Goal: Use online tool/utility: Utilize a website feature to perform a specific function

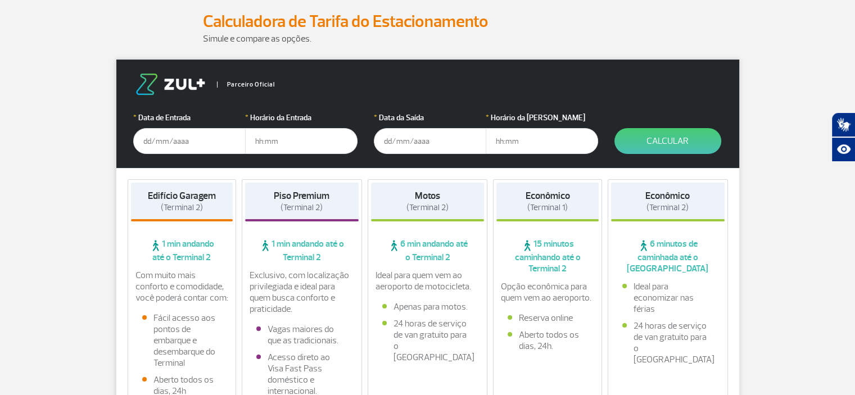
scroll to position [169, 0]
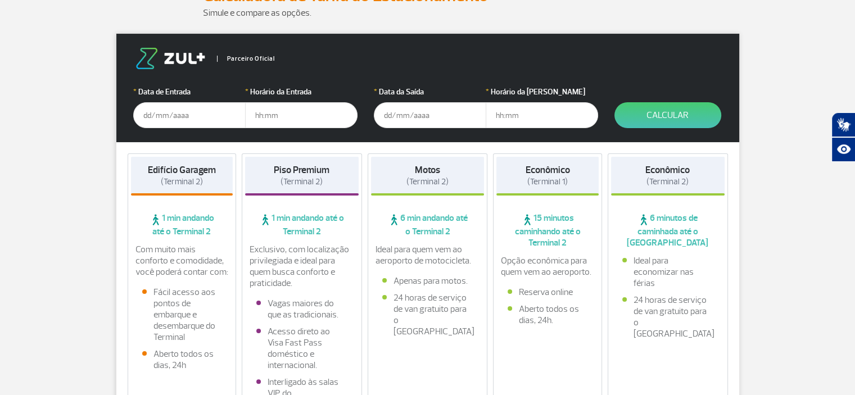
click at [148, 112] on input "text" at bounding box center [189, 115] width 112 height 26
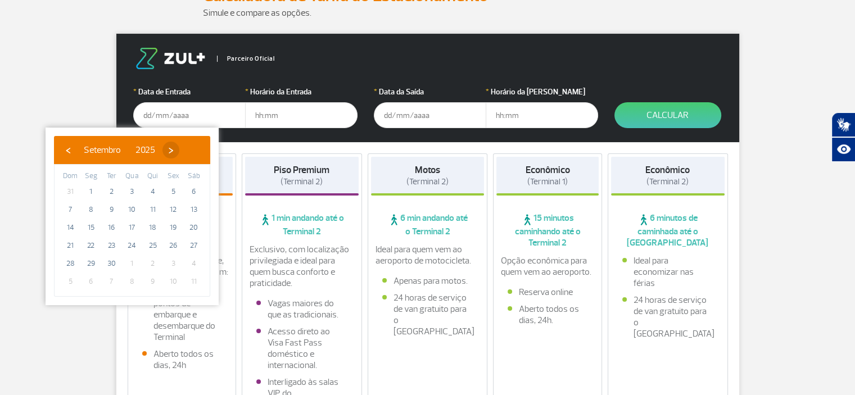
click at [179, 152] on span "›" at bounding box center [170, 150] width 17 height 17
click at [110, 211] on span "7" at bounding box center [111, 210] width 18 height 18
type input "[DATE]"
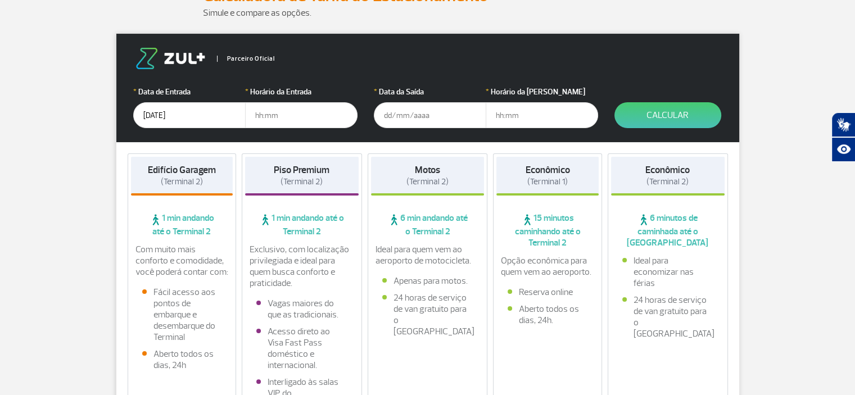
click at [263, 111] on input "text" at bounding box center [301, 115] width 112 height 26
type input "06:00"
click at [382, 114] on input "text" at bounding box center [430, 115] width 112 height 26
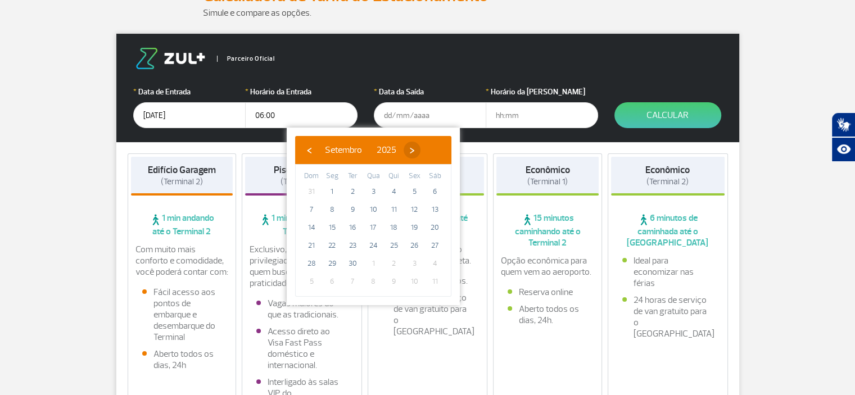
click at [421, 150] on span "›" at bounding box center [412, 150] width 17 height 17
click at [354, 227] on span "14" at bounding box center [353, 228] width 18 height 18
type input "[DATE]"
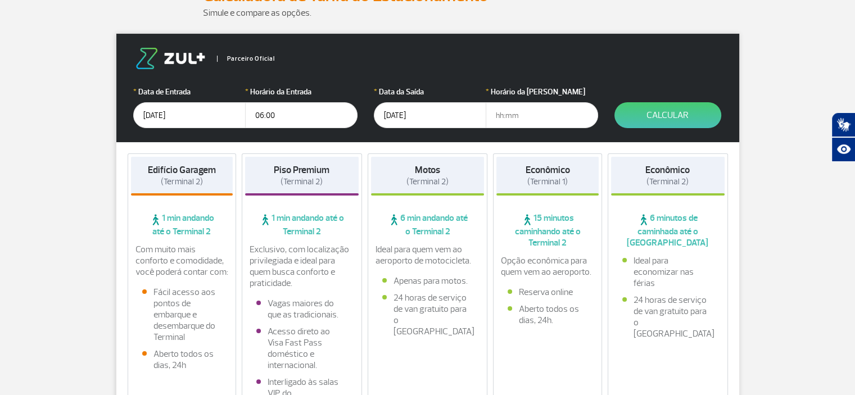
click at [502, 117] on input "text" at bounding box center [542, 115] width 112 height 26
type input "1"
type input "18:00"
click at [669, 115] on button "Calcular" at bounding box center [668, 115] width 107 height 26
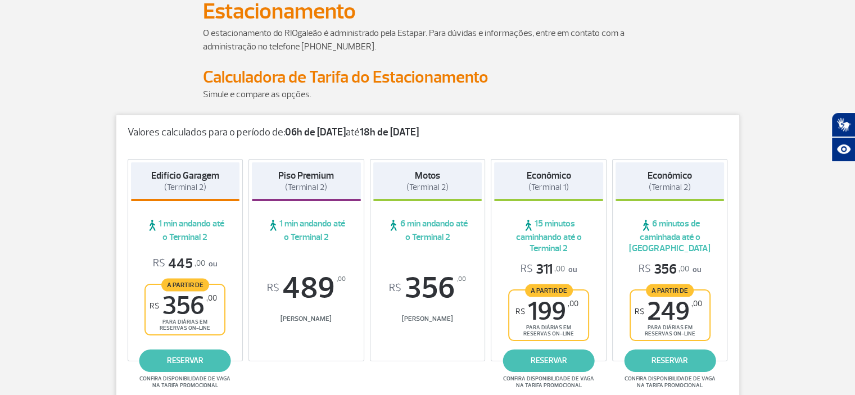
scroll to position [0, 0]
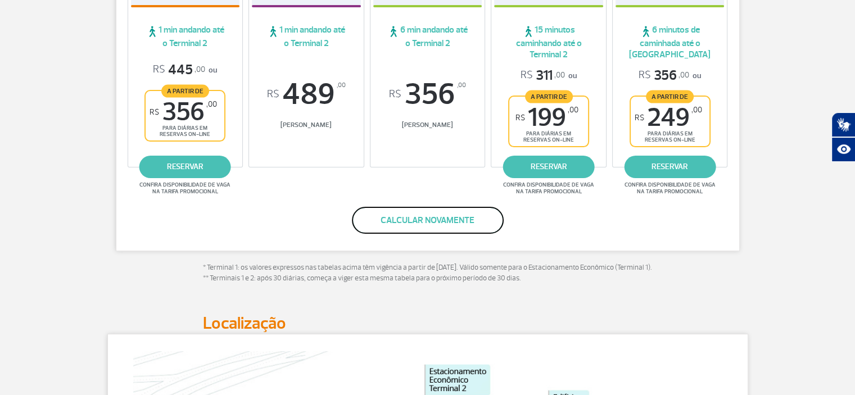
click at [425, 223] on button "Calcular novamente" at bounding box center [428, 220] width 152 height 27
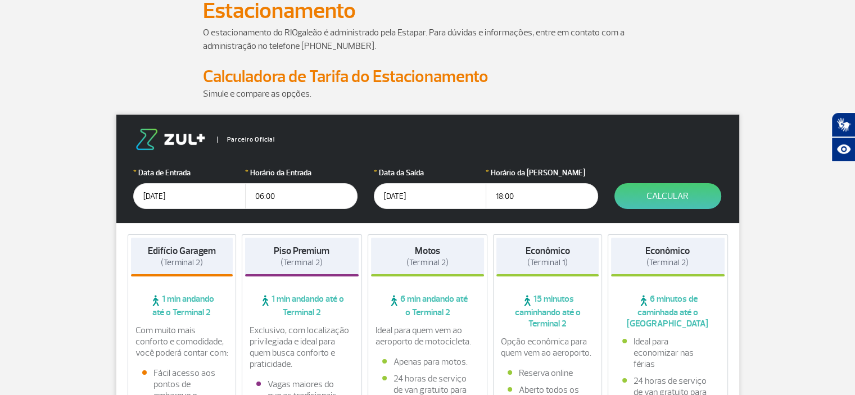
scroll to position [75, 0]
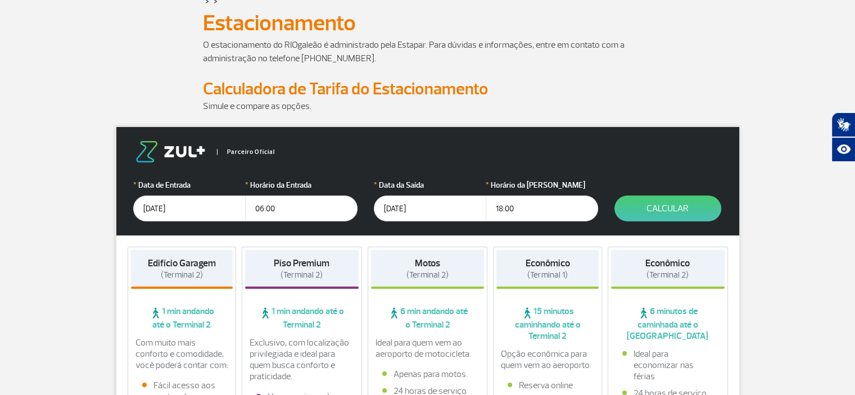
click at [157, 204] on input "[DATE]" at bounding box center [189, 209] width 112 height 26
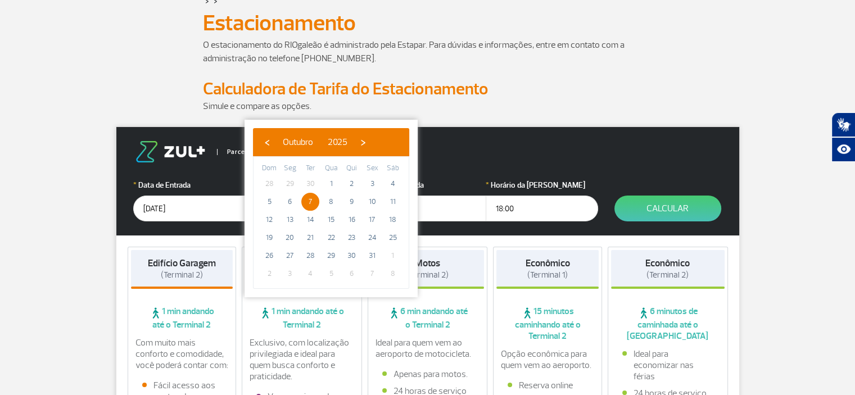
drag, startPoint x: 151, startPoint y: 204, endPoint x: 137, endPoint y: 204, distance: 13.5
click at [137, 204] on input "[DATE]" at bounding box center [189, 209] width 112 height 26
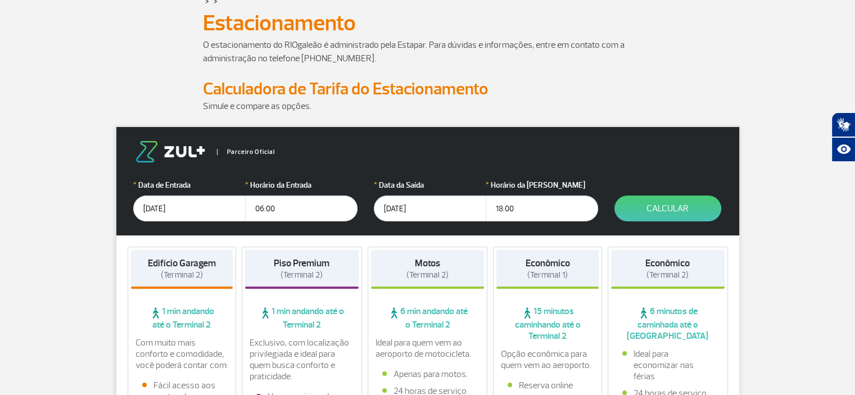
type input "[DATE]"
click at [264, 209] on input "06:00" at bounding box center [301, 209] width 112 height 26
drag, startPoint x: 254, startPoint y: 209, endPoint x: 262, endPoint y: 208, distance: 8.5
click at [262, 208] on input "06:00" at bounding box center [301, 209] width 112 height 26
type input "21:00"
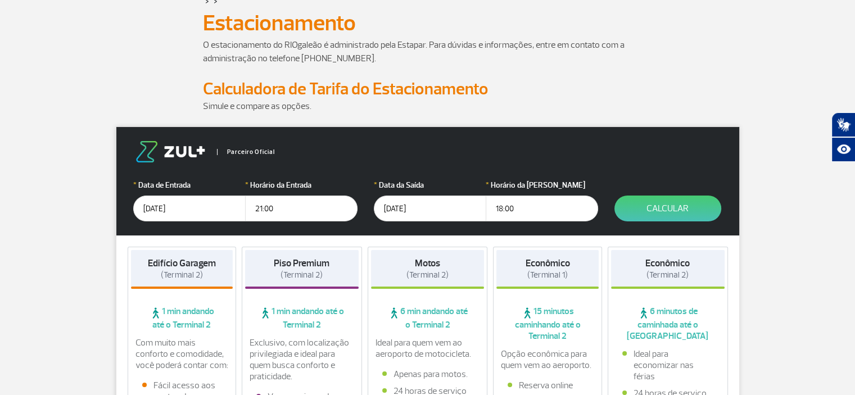
click at [400, 206] on input "[DATE]" at bounding box center [430, 209] width 112 height 26
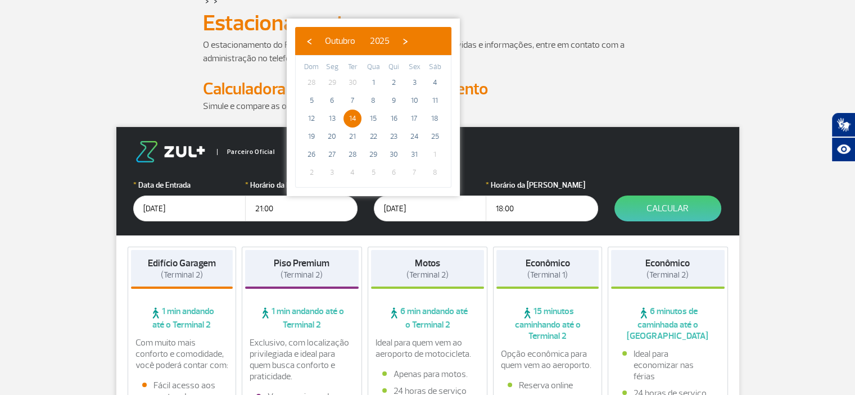
click at [430, 211] on input "[DATE]" at bounding box center [430, 209] width 112 height 26
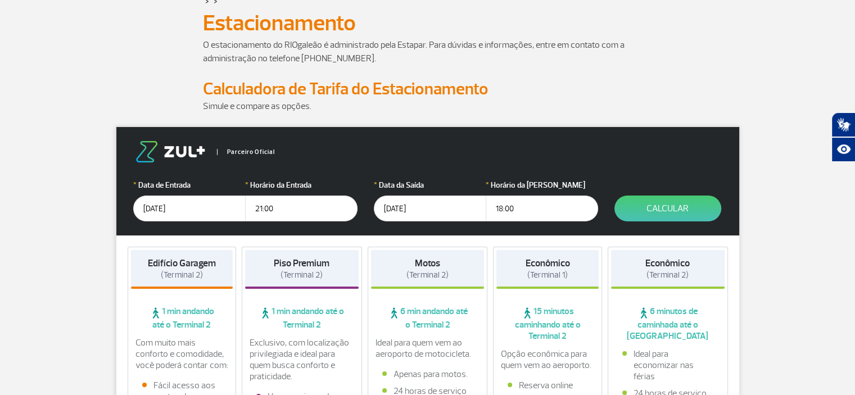
drag, startPoint x: 493, startPoint y: 206, endPoint x: 502, endPoint y: 206, distance: 8.4
click at [502, 206] on input "18:00" at bounding box center [542, 209] width 112 height 26
type input "19:00"
drag, startPoint x: 661, startPoint y: 205, endPoint x: 639, endPoint y: 183, distance: 31.0
click at [659, 203] on button "Calcular" at bounding box center [668, 209] width 107 height 26
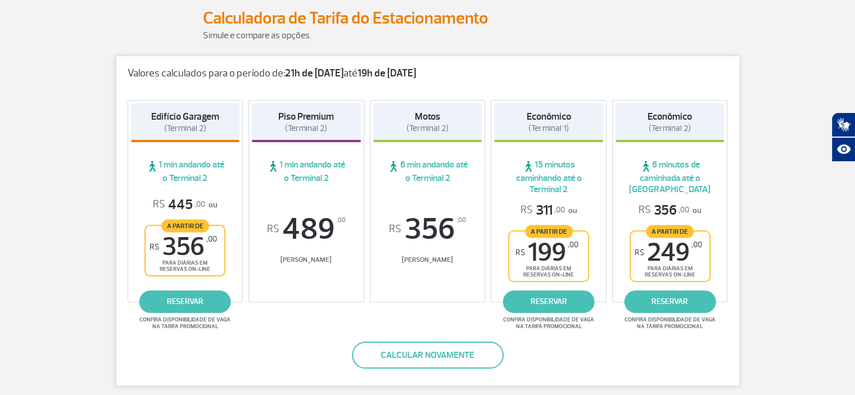
scroll to position [132, 0]
